Goal: Transaction & Acquisition: Book appointment/travel/reservation

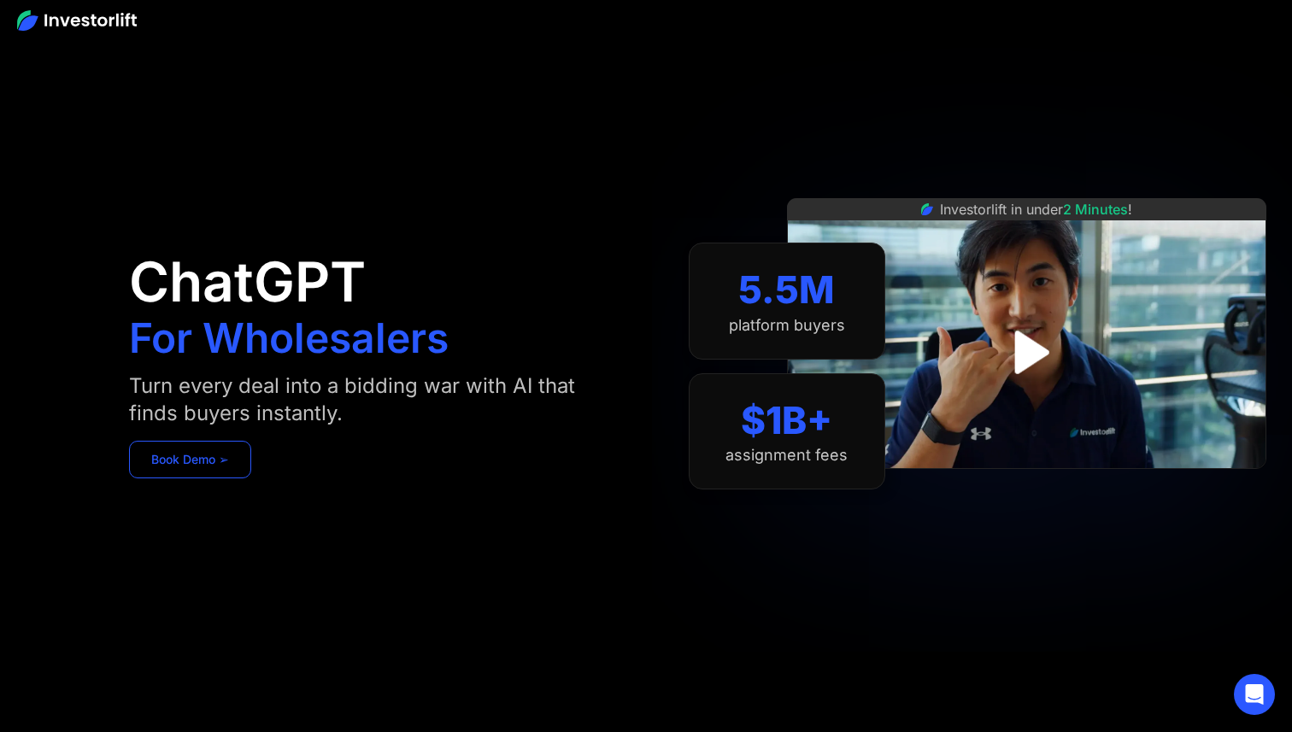
click at [226, 470] on link "Book Demo ➢" at bounding box center [190, 460] width 122 height 38
